Goal: Task Accomplishment & Management: Complete application form

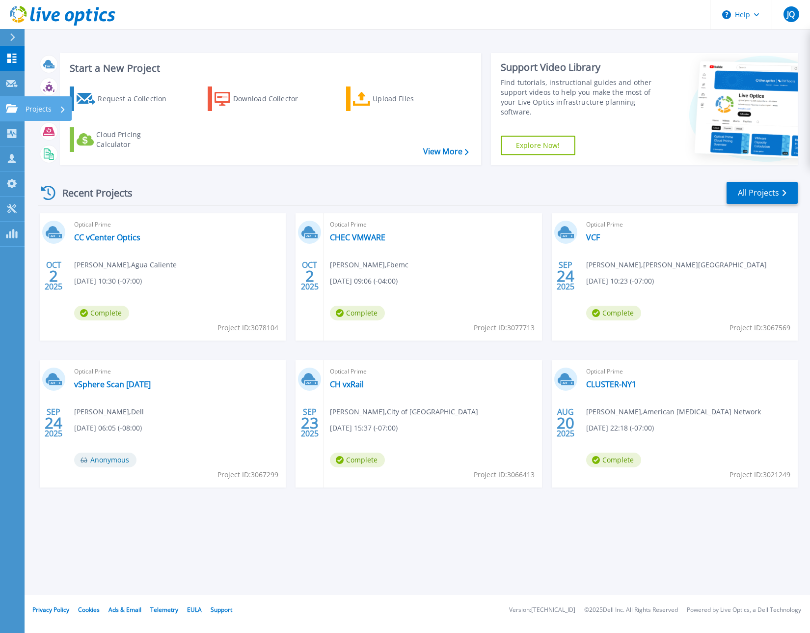
click at [17, 111] on icon at bounding box center [12, 108] width 12 height 8
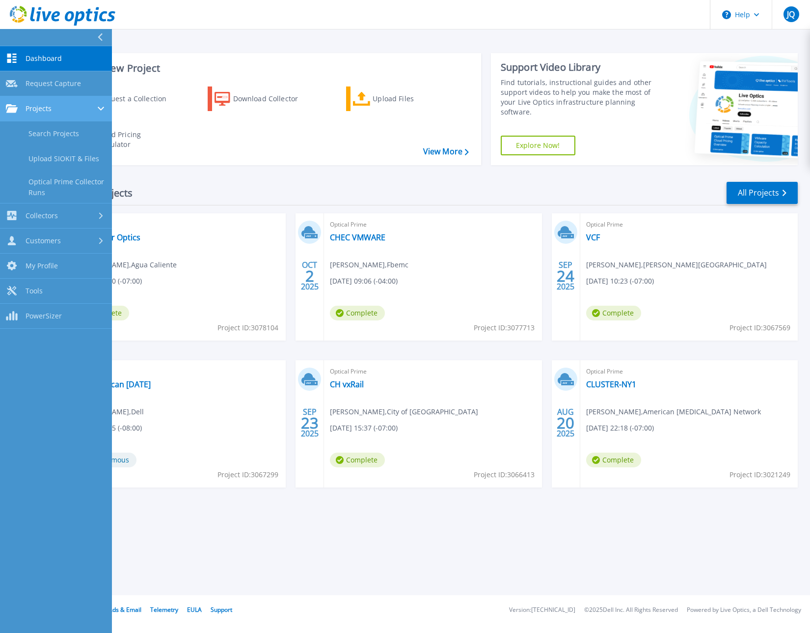
click at [45, 114] on link "Projects Projects" at bounding box center [56, 108] width 112 height 25
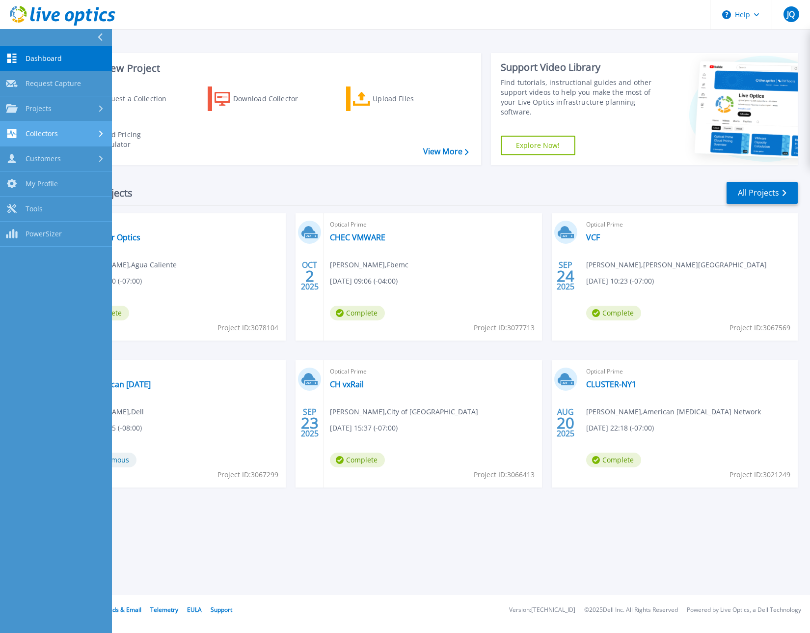
click at [55, 140] on link "Collectors Collectors" at bounding box center [56, 133] width 112 height 25
click at [39, 113] on link "Projects Projects" at bounding box center [56, 108] width 112 height 25
click at [53, 136] on link "Search Projects" at bounding box center [56, 133] width 112 height 25
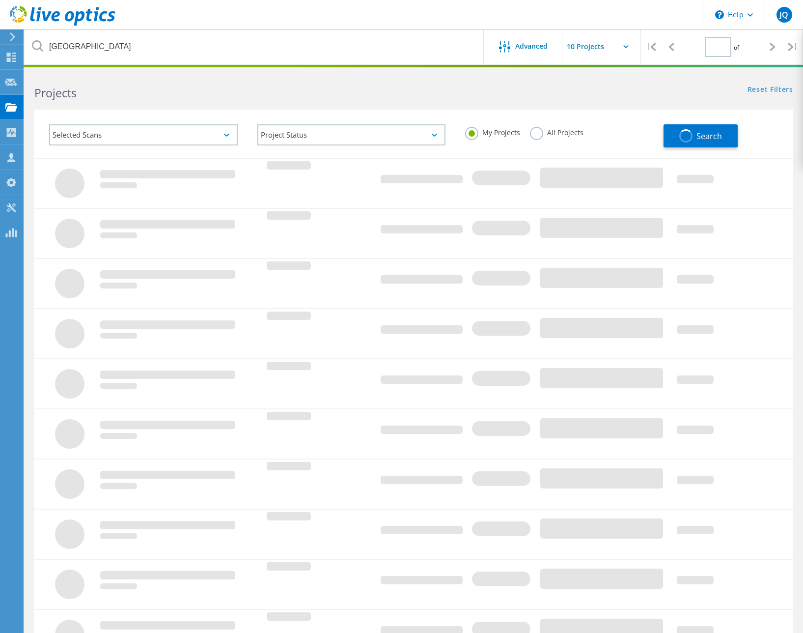
type input "1"
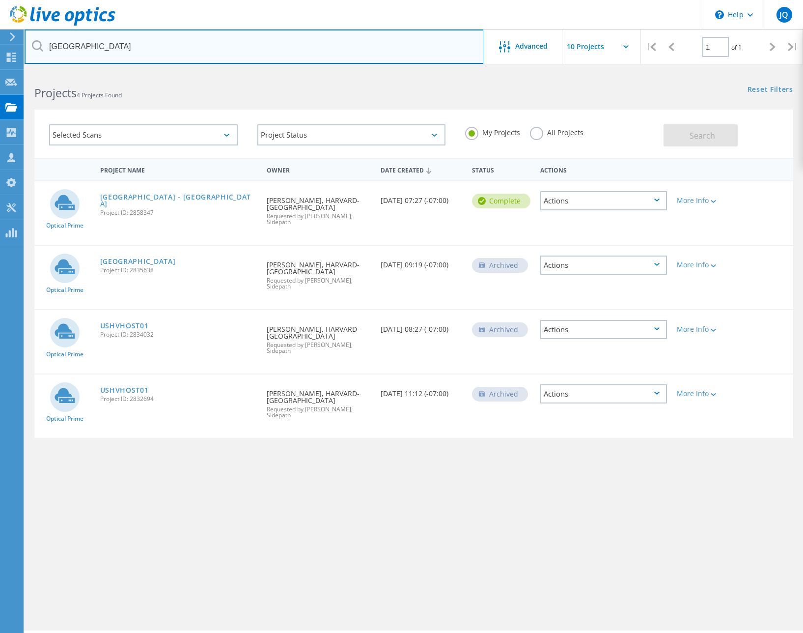
click at [169, 53] on input "harvard" at bounding box center [255, 46] width 460 height 34
type input "ontario"
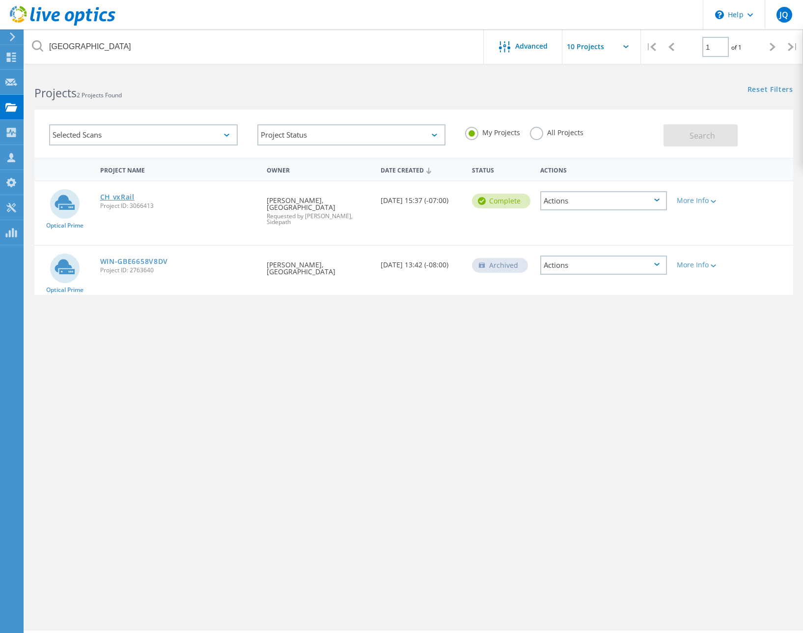
click at [117, 197] on link "CH vxRail" at bounding box center [117, 197] width 34 height 7
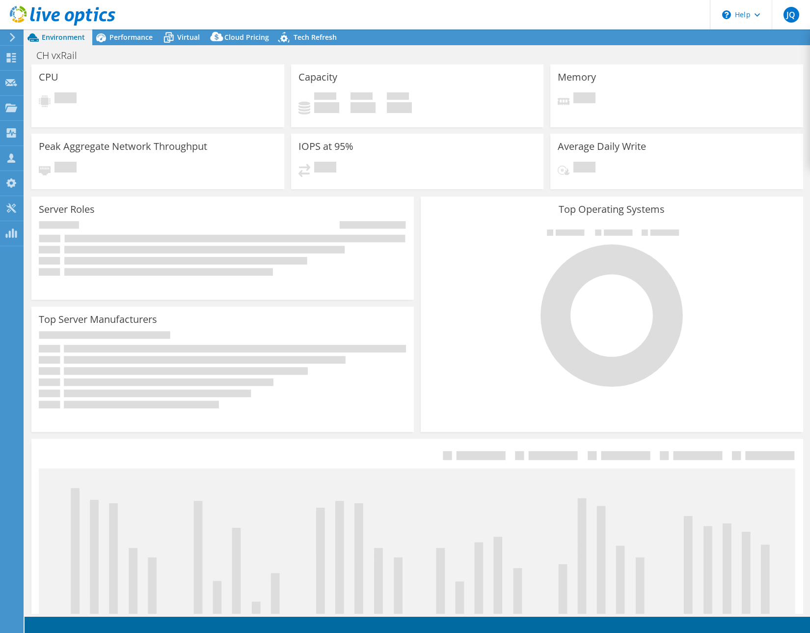
select select "USD"
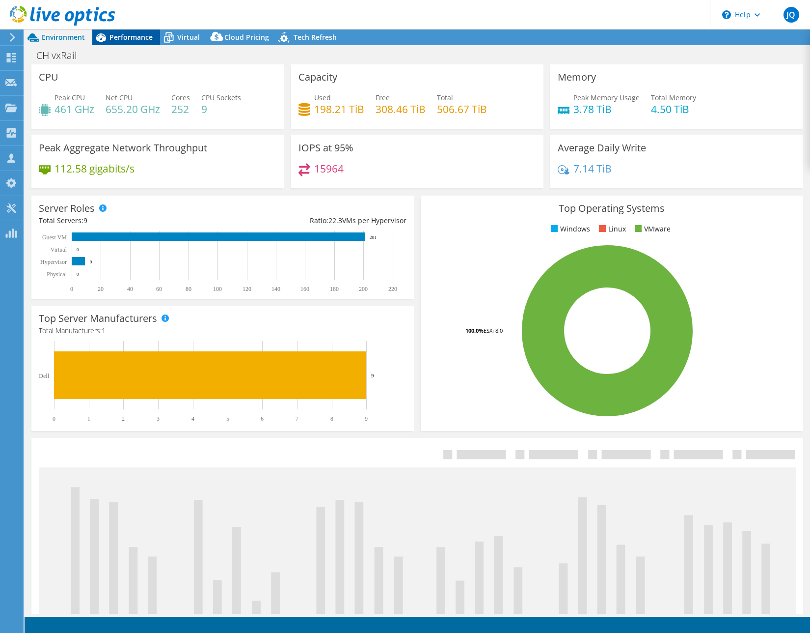
click at [121, 37] on span "Performance" at bounding box center [131, 36] width 43 height 9
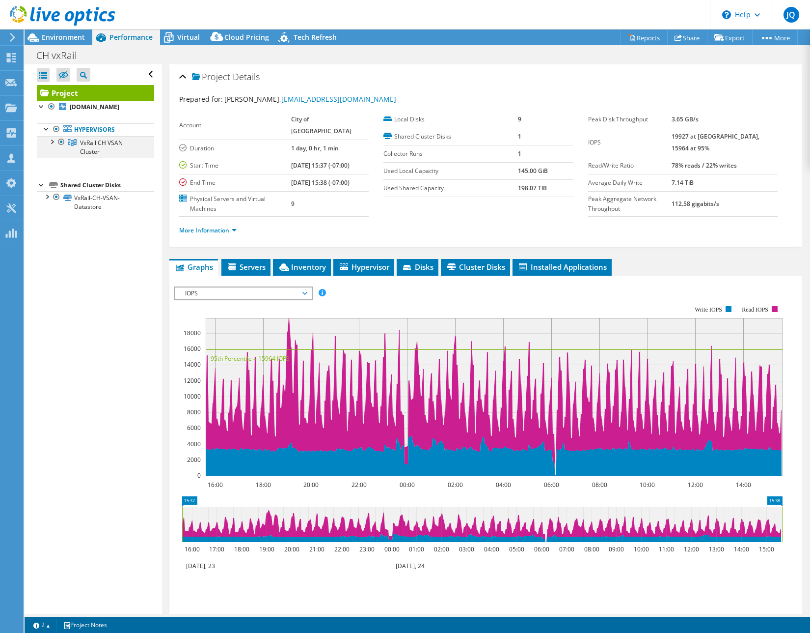
click at [55, 146] on div at bounding box center [52, 141] width 10 height 10
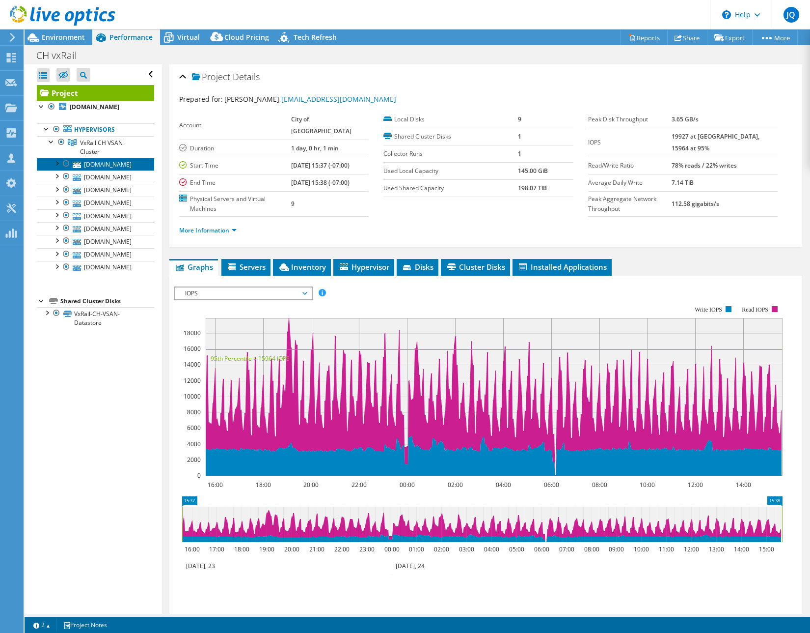
click at [87, 170] on link "ont-chvxrail06.ontario.ad" at bounding box center [95, 164] width 117 height 13
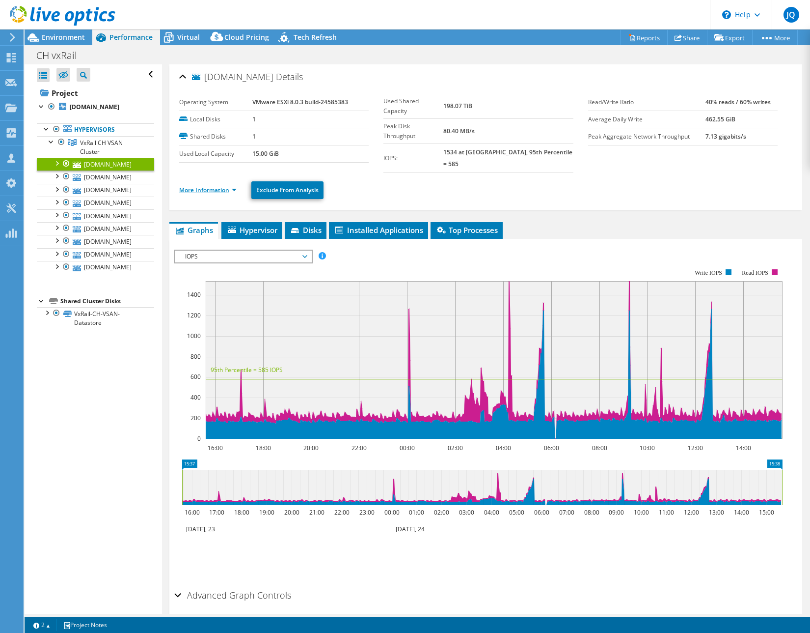
click at [203, 186] on link "More Information" at bounding box center [207, 190] width 57 height 8
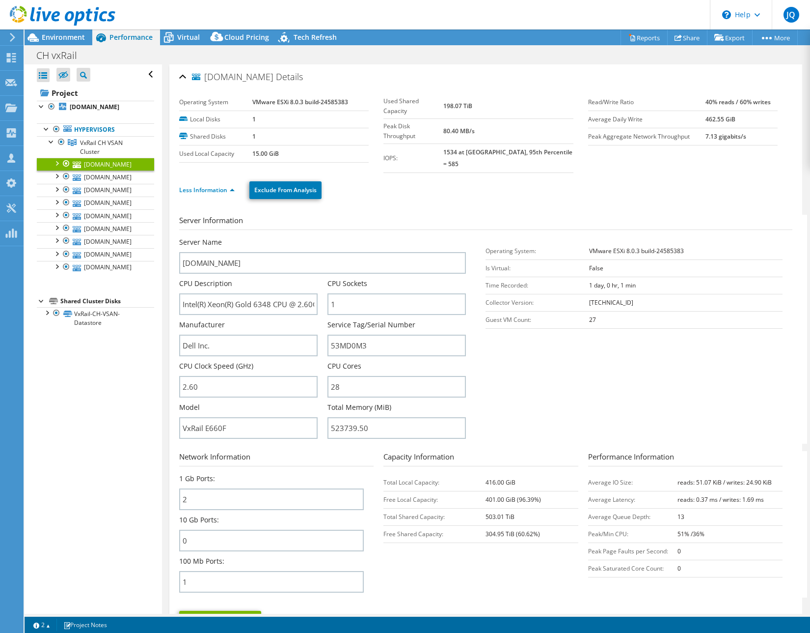
click at [365, 207] on div "Server Information Server Name ont-chvxrail06.ontario.ad CPU Description Intel(…" at bounding box center [485, 429] width 613 height 445
click at [402, 215] on h3 "Server Information" at bounding box center [485, 222] width 613 height 15
click at [99, 183] on link "ont-chvxrail08.ontario.ad" at bounding box center [95, 176] width 117 height 13
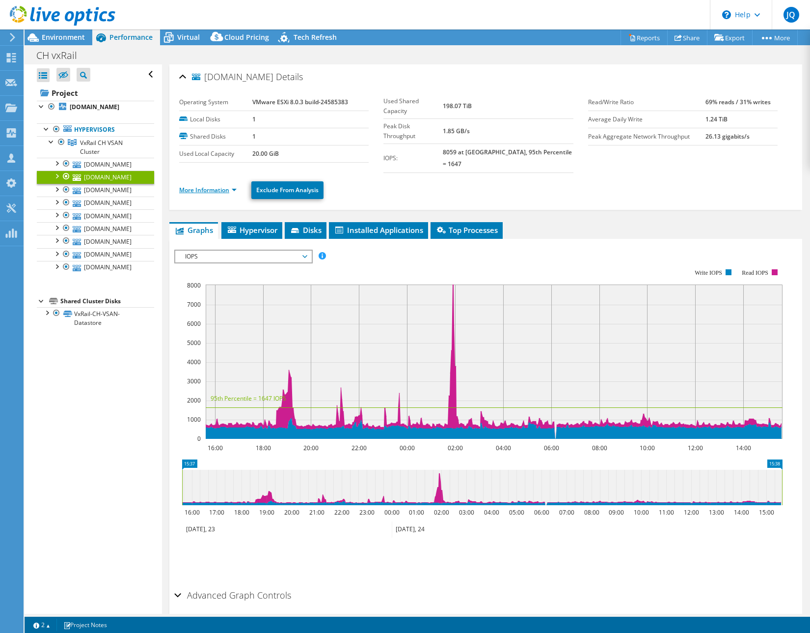
click at [199, 186] on link "More Information" at bounding box center [207, 190] width 57 height 8
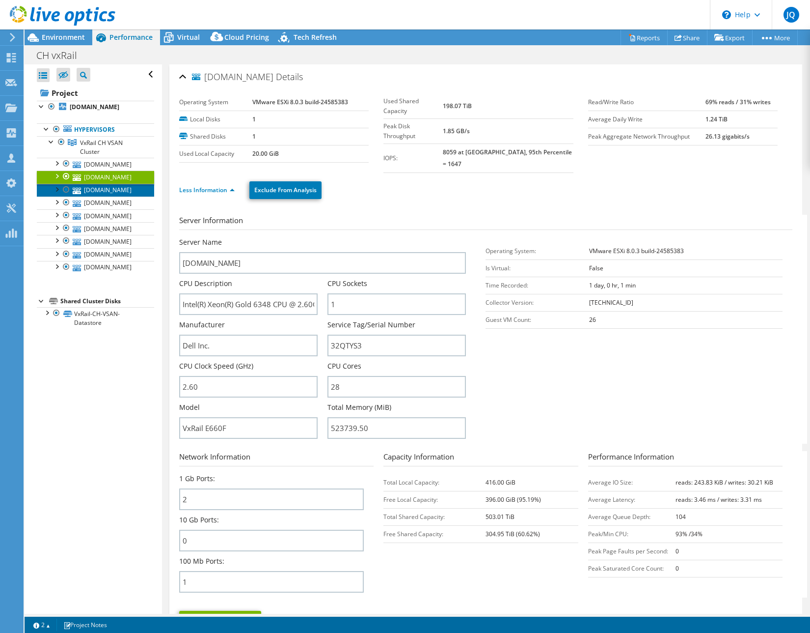
click at [113, 196] on link "ont-chvxrail09.ontario.ad" at bounding box center [95, 190] width 117 height 13
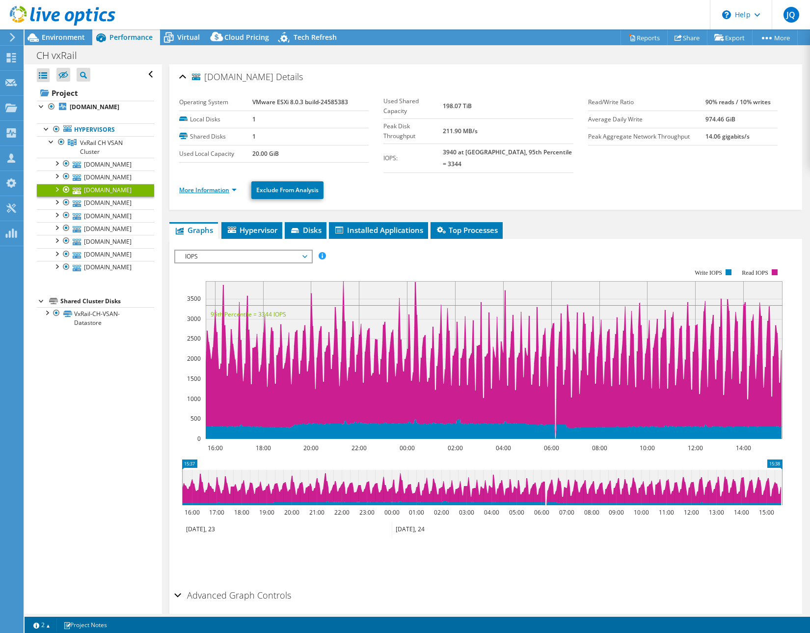
click at [206, 186] on link "More Information" at bounding box center [207, 190] width 57 height 8
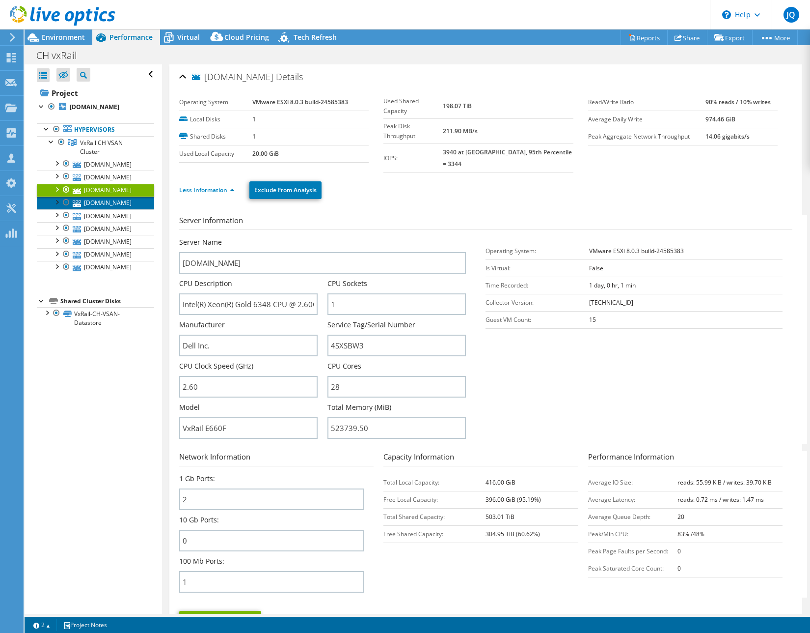
click at [111, 209] on link "ont-chvxrail05.ontario.ad" at bounding box center [95, 202] width 117 height 13
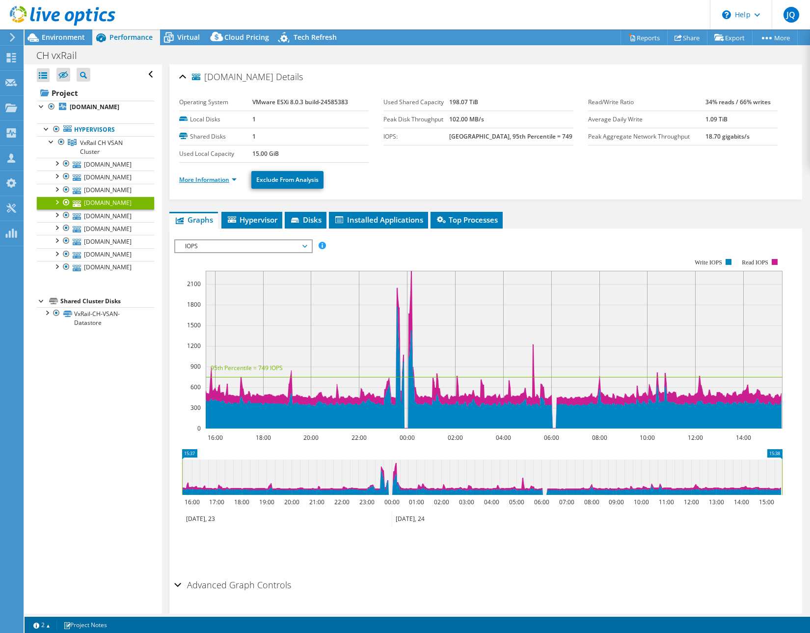
click at [210, 181] on link "More Information" at bounding box center [207, 179] width 57 height 8
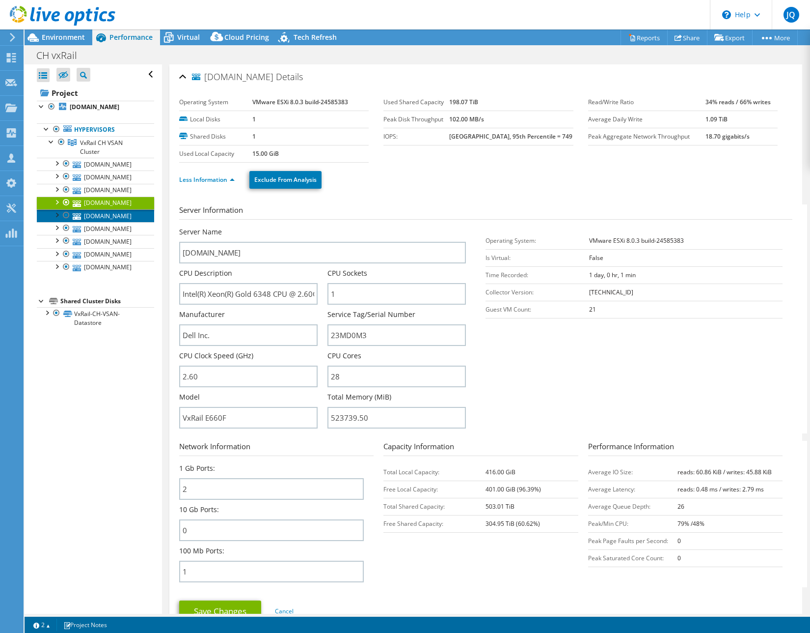
click at [115, 222] on link "ont-chvxrail02.ontario.ad" at bounding box center [95, 215] width 117 height 13
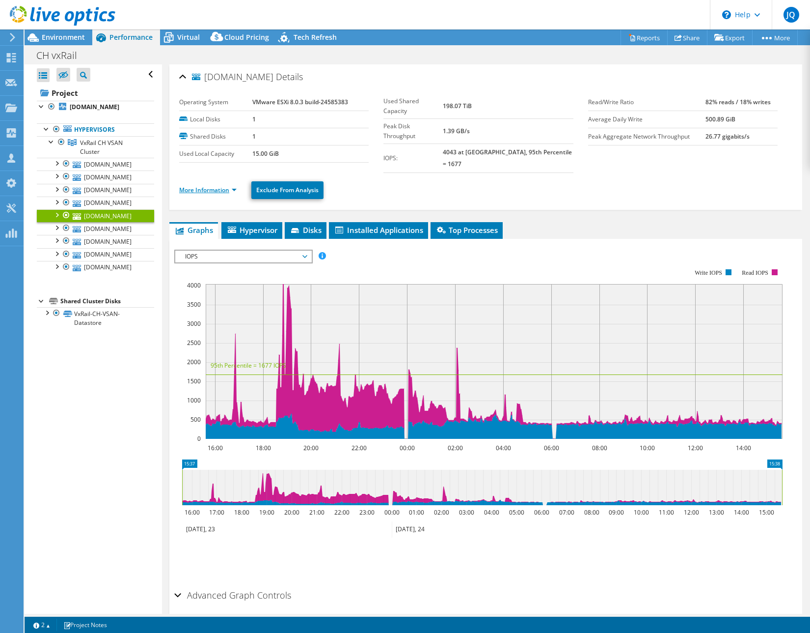
click at [205, 186] on link "More Information" at bounding box center [207, 190] width 57 height 8
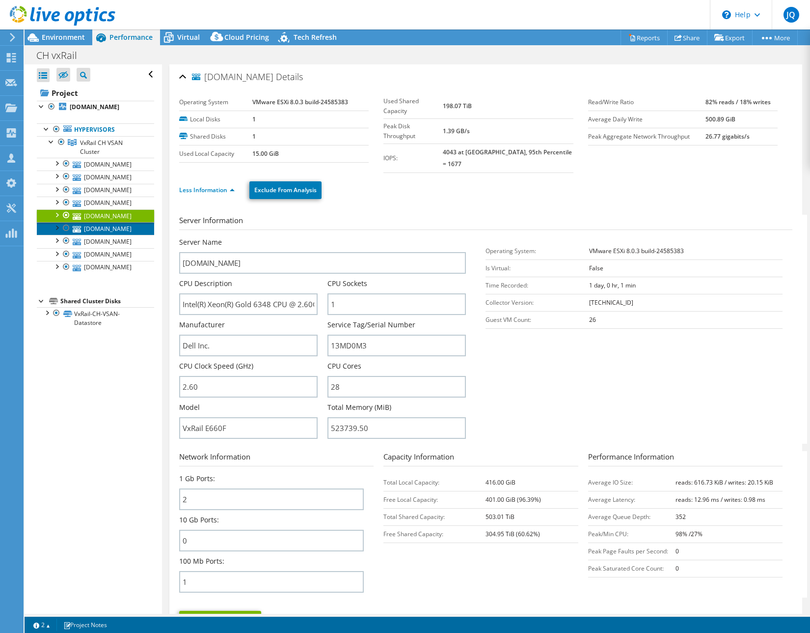
click at [111, 235] on link "ont-chvxrail07.ontario.ad" at bounding box center [95, 228] width 117 height 13
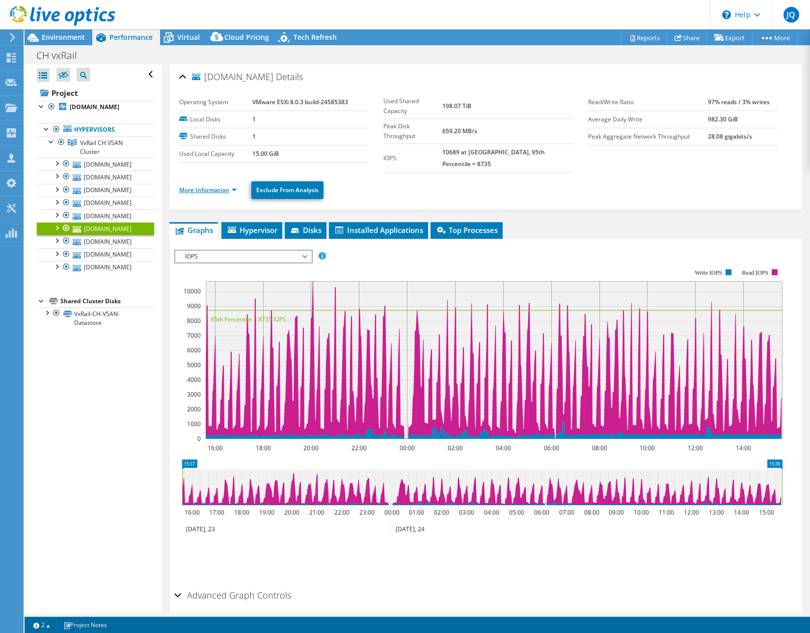
click at [215, 185] on li "More Information" at bounding box center [210, 190] width 63 height 11
click at [203, 185] on li "More Information" at bounding box center [210, 190] width 63 height 11
click at [208, 186] on link "More Information" at bounding box center [207, 190] width 57 height 8
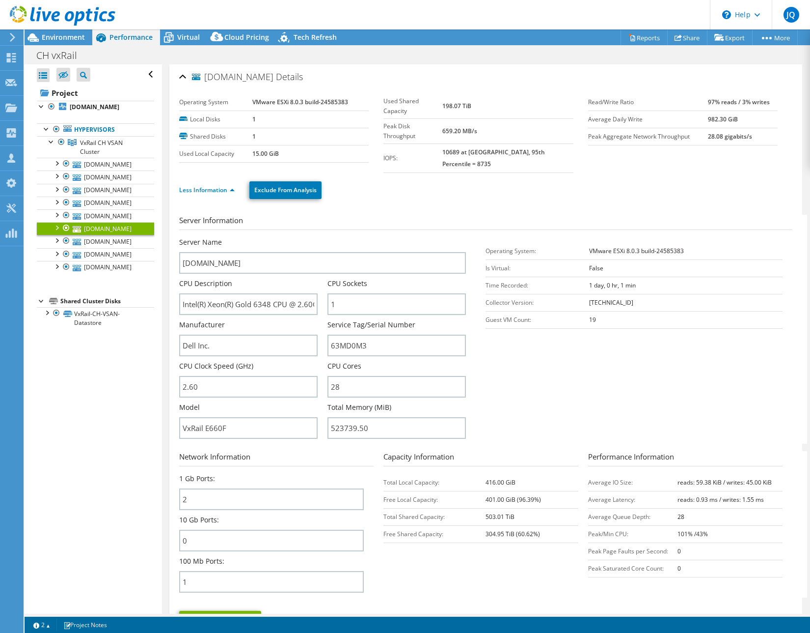
click at [344, 215] on h3 "Server Information" at bounding box center [485, 222] width 613 height 15
click at [354, 189] on div "Less Information Exclude From Analysis" at bounding box center [485, 190] width 613 height 34
click at [360, 188] on ul "Less Information Exclude From Analysis" at bounding box center [485, 189] width 613 height 20
drag, startPoint x: 357, startPoint y: 200, endPoint x: 344, endPoint y: 202, distance: 12.9
click at [357, 207] on div "Server Information Server Name ont-chvxrail07.ontario.ad CPU Description Intel(…" at bounding box center [485, 429] width 613 height 445
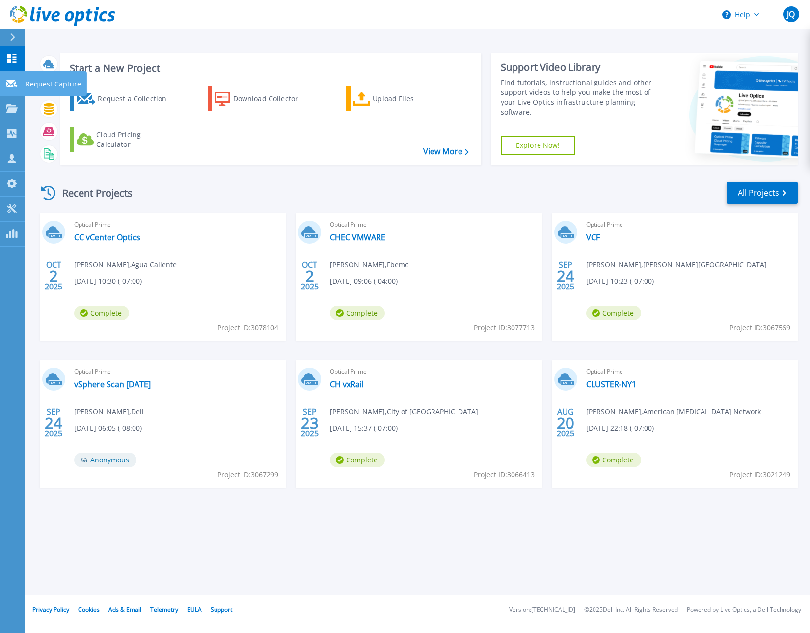
click at [21, 83] on link "Request Capture Request Capture" at bounding box center [12, 83] width 25 height 25
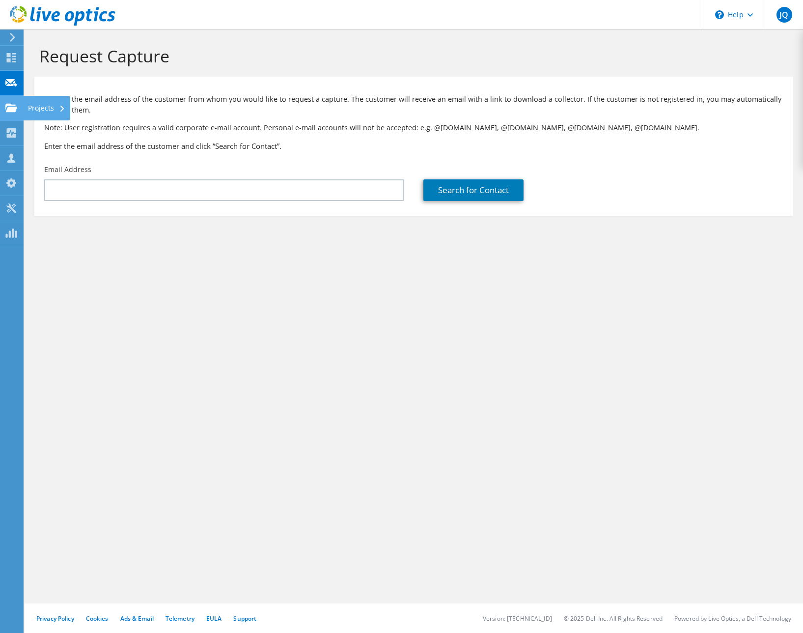
click at [46, 111] on div "Projects" at bounding box center [46, 108] width 47 height 25
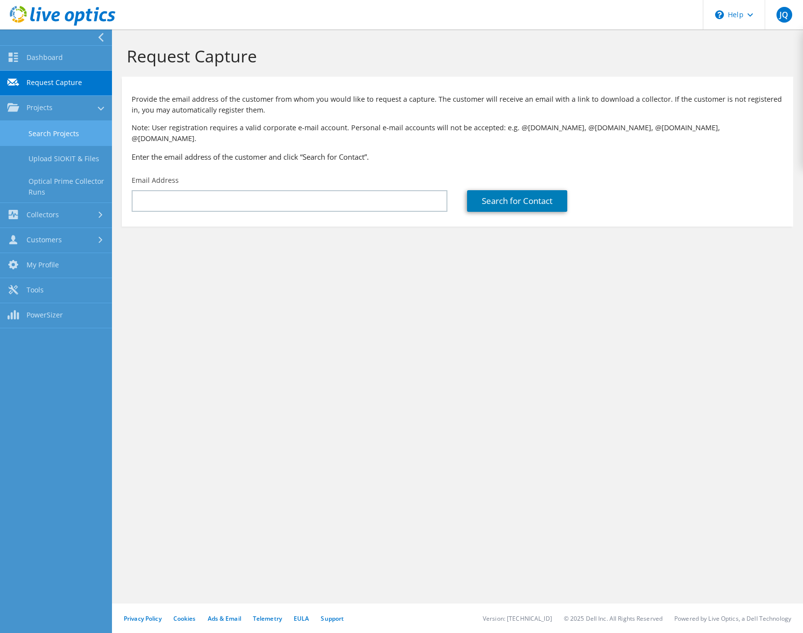
click at [48, 139] on link "Search Projects" at bounding box center [56, 133] width 112 height 25
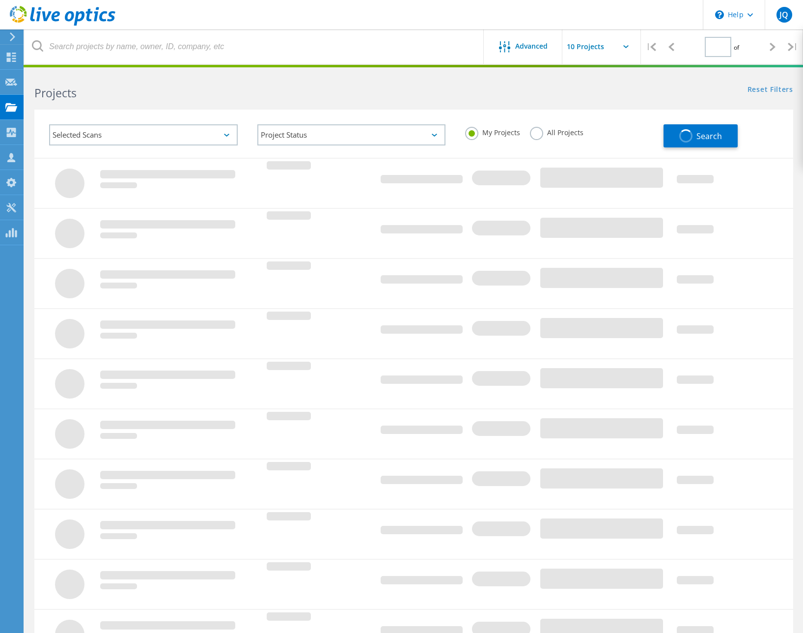
type input "1"
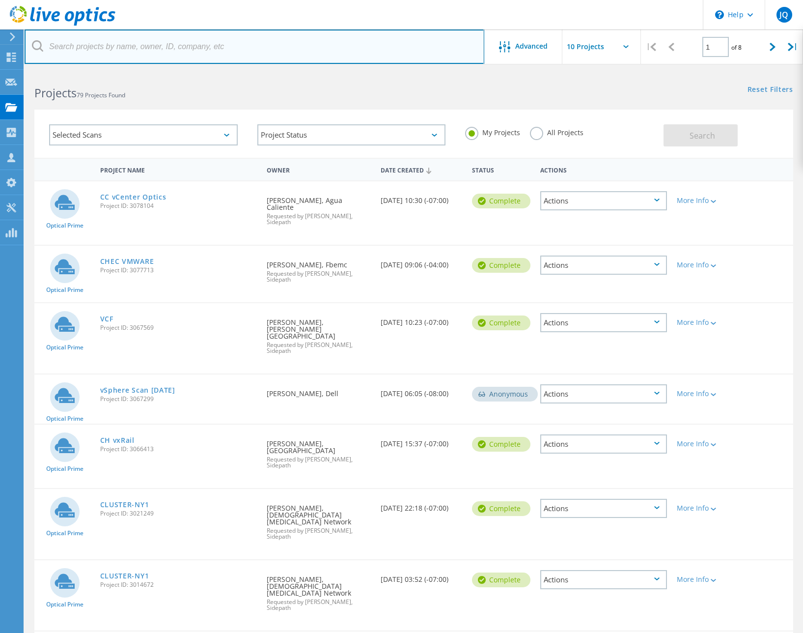
click at [225, 53] on input "text" at bounding box center [255, 46] width 460 height 34
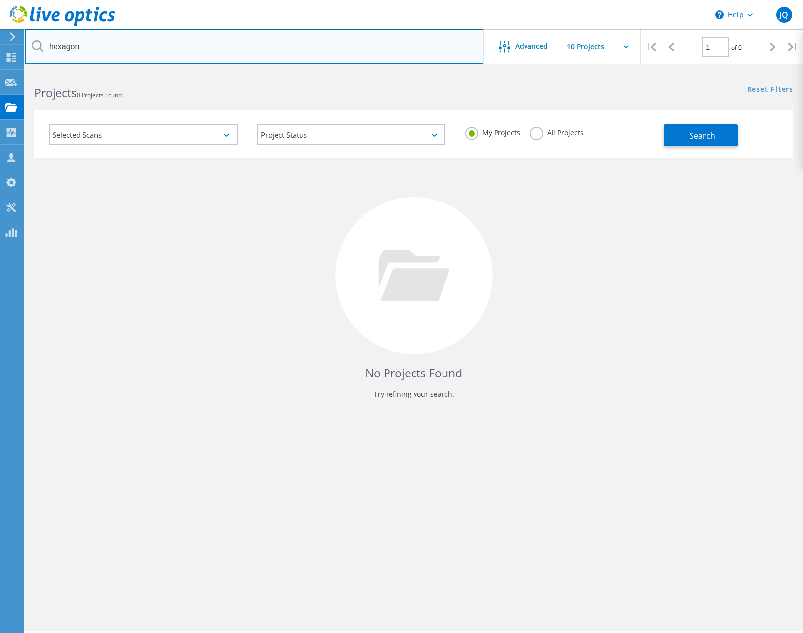
type input "hexagon"
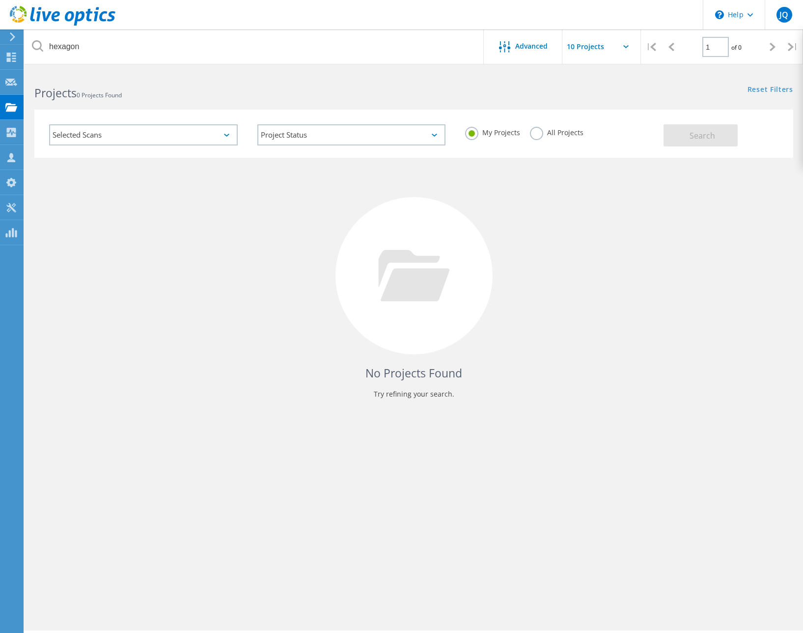
click at [541, 132] on label "All Projects" at bounding box center [557, 131] width 54 height 9
click at [0, 0] on input "All Projects" at bounding box center [0, 0] width 0 height 0
click at [657, 139] on div "My Projects All Projects" at bounding box center [559, 132] width 208 height 36
click at [678, 136] on button "Search" at bounding box center [701, 135] width 74 height 22
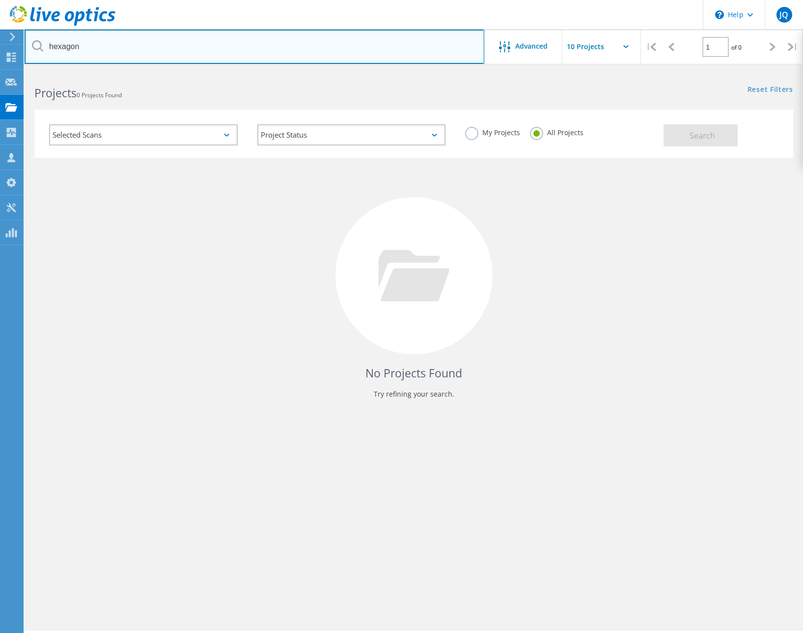
click at [109, 46] on input "hexagon" at bounding box center [255, 46] width 460 height 34
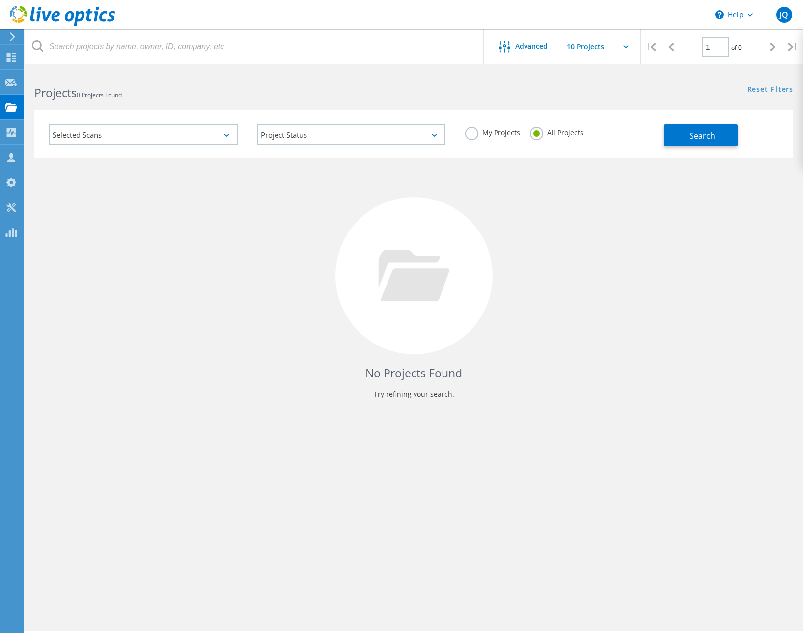
click at [194, 240] on div "No Projects Found Try refining your search." at bounding box center [413, 285] width 759 height 254
click at [54, 83] on div "Request Capture" at bounding box center [55, 82] width 55 height 7
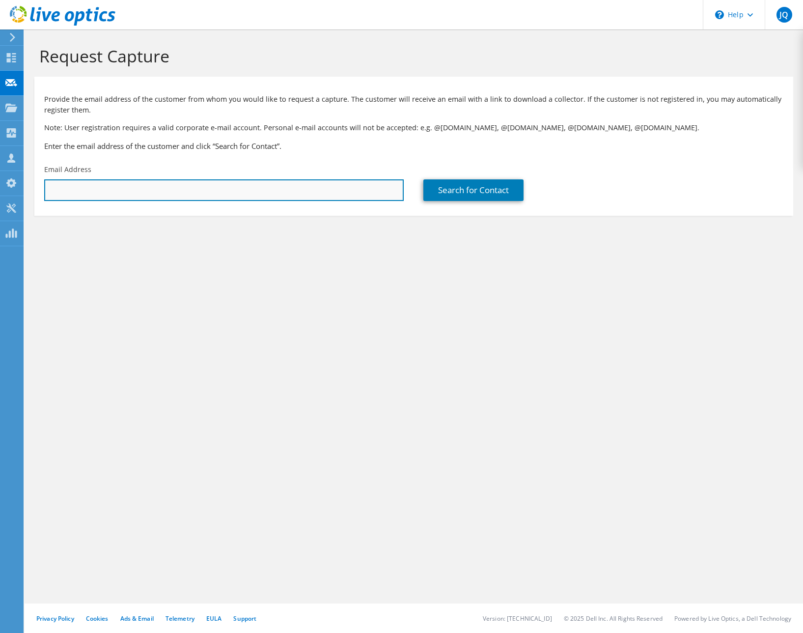
click at [329, 191] on input "text" at bounding box center [224, 190] width 360 height 22
paste input "[EMAIL_ADDRESS][DOMAIN_NAME]"
type input "[EMAIL_ADDRESS][DOMAIN_NAME]"
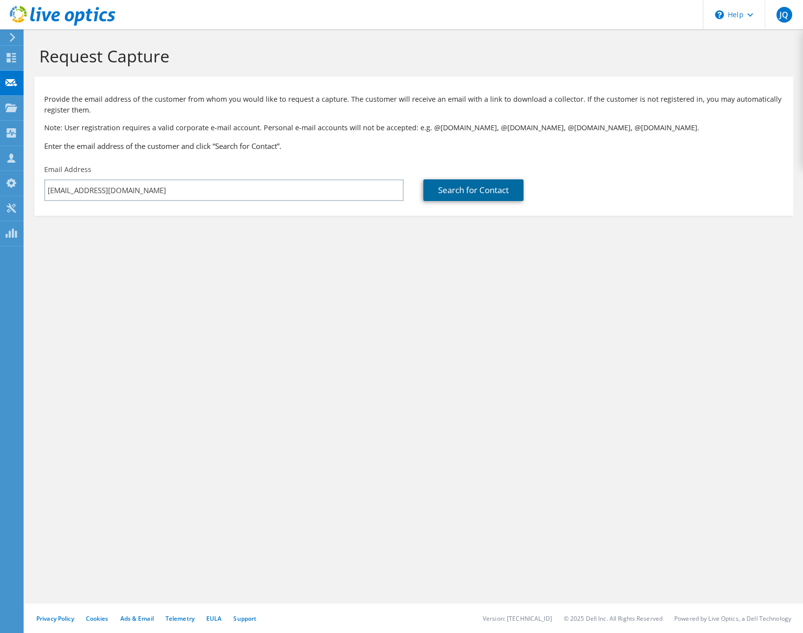
click at [475, 190] on link "Search for Contact" at bounding box center [473, 190] width 100 height 22
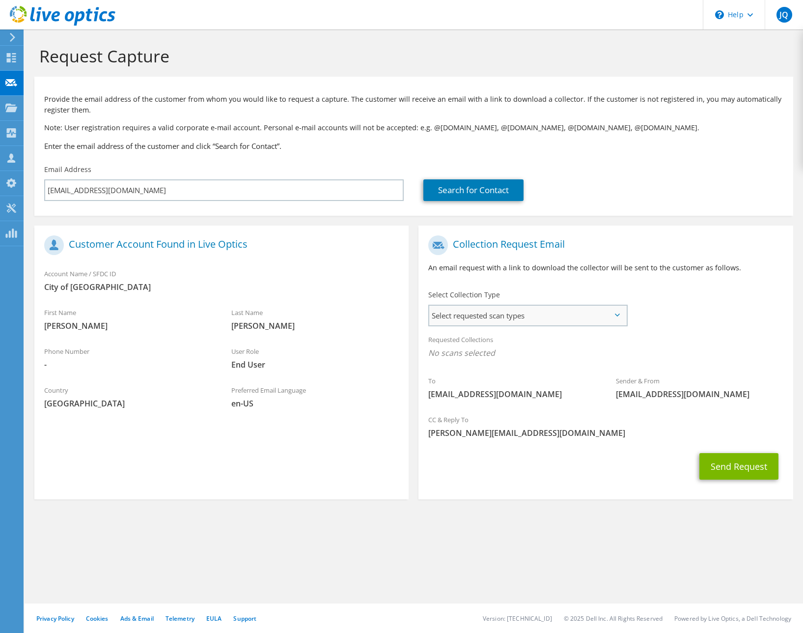
click at [486, 320] on span "Select requested scan types" at bounding box center [527, 315] width 197 height 20
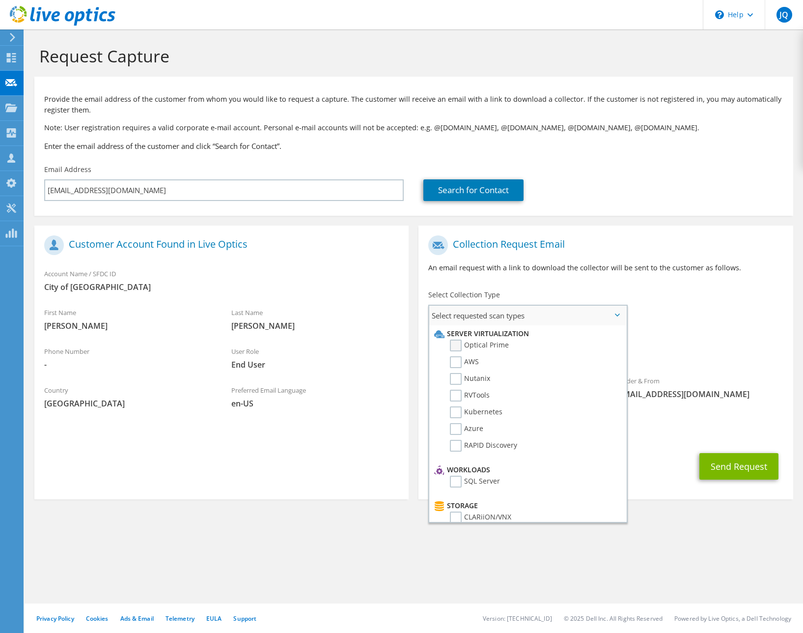
click at [456, 346] on label "Optical Prime" at bounding box center [479, 345] width 59 height 12
click at [0, 0] on input "Optical Prime" at bounding box center [0, 0] width 0 height 0
click at [680, 330] on div "Requested Collections No scans selected Optical Prime" at bounding box center [605, 348] width 374 height 39
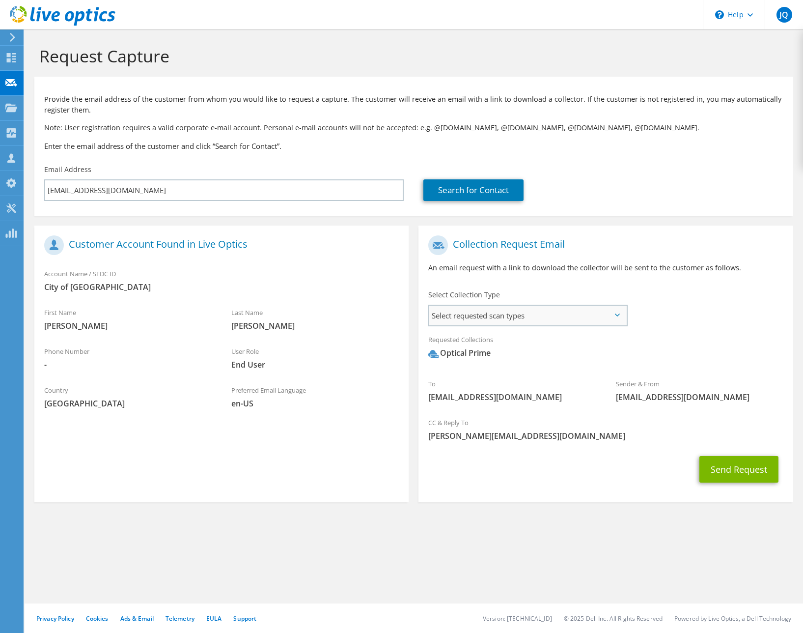
click at [549, 316] on span "Select requested scan types" at bounding box center [527, 315] width 197 height 20
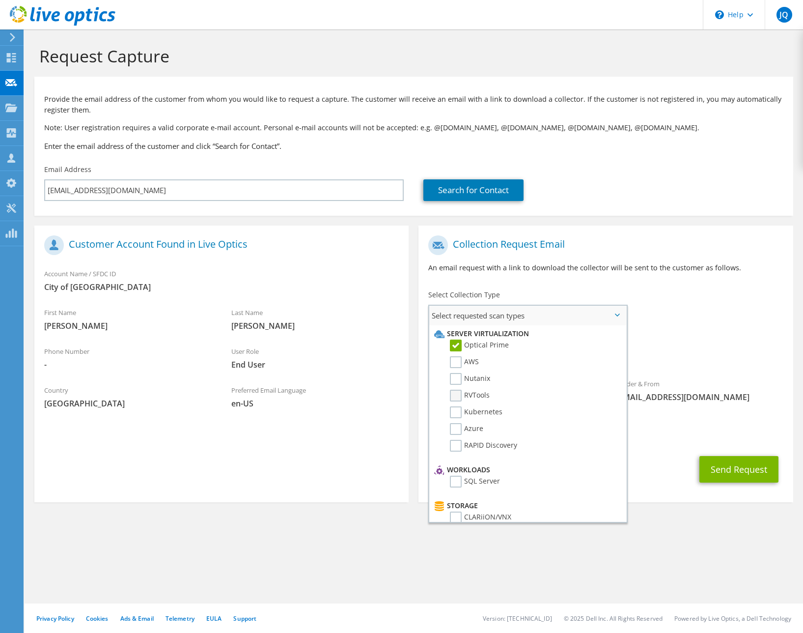
click at [457, 395] on label "RVTools" at bounding box center [470, 395] width 40 height 12
click at [0, 0] on input "RVTools" at bounding box center [0, 0] width 0 height 0
click at [728, 364] on div "Requested Collections No scans selected Optical Prime RVTools" at bounding box center [605, 348] width 374 height 39
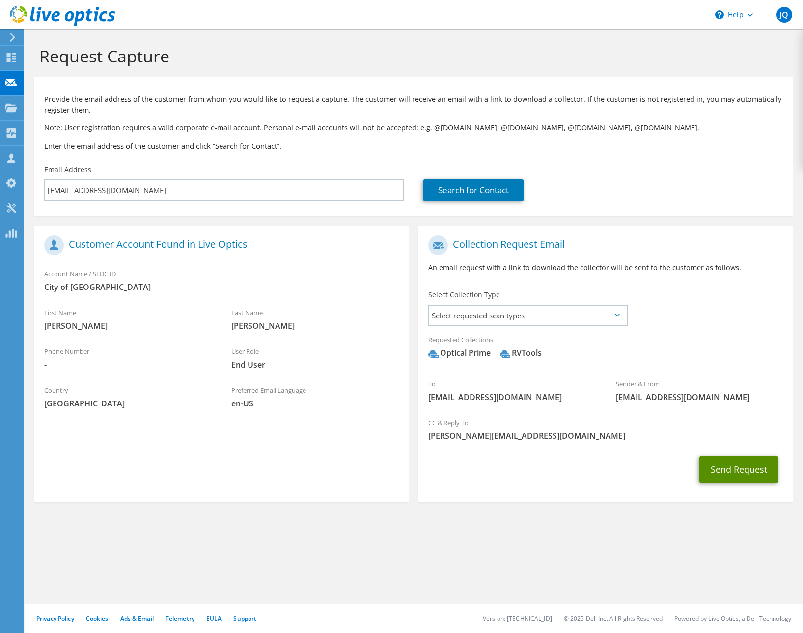
click at [714, 467] on button "Send Request" at bounding box center [738, 469] width 79 height 27
